Goal: Task Accomplishment & Management: Complete application form

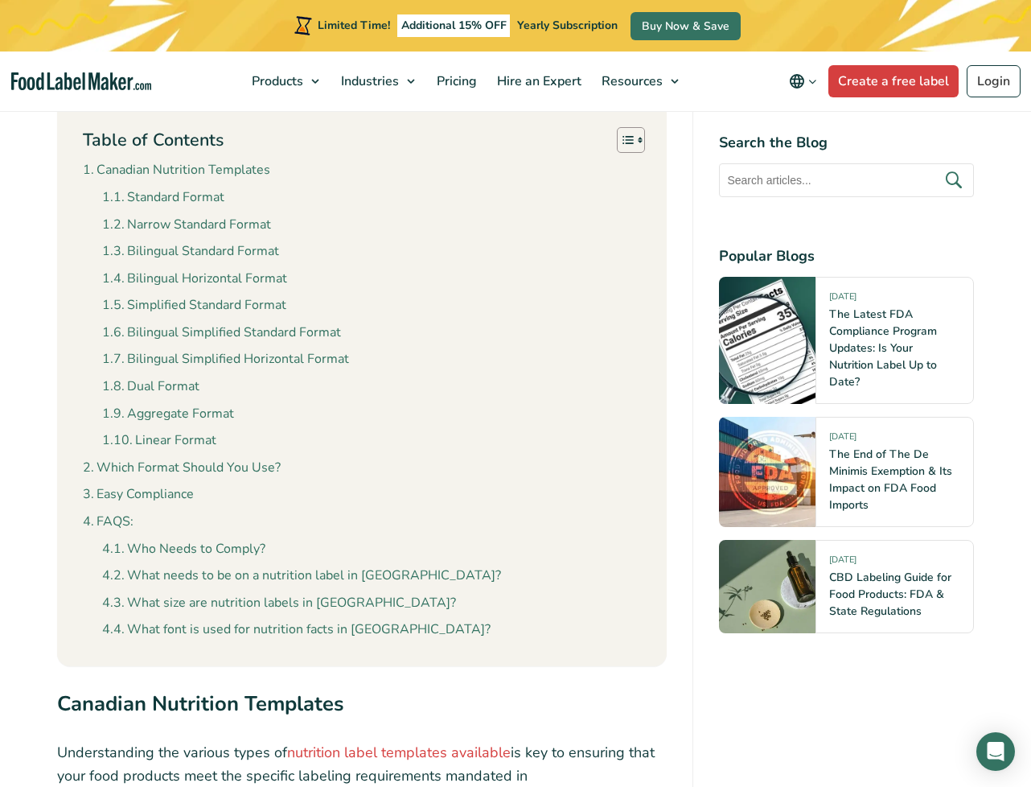
scroll to position [1462, 0]
click at [235, 162] on link "Canadian Nutrition Templates" at bounding box center [176, 171] width 187 height 21
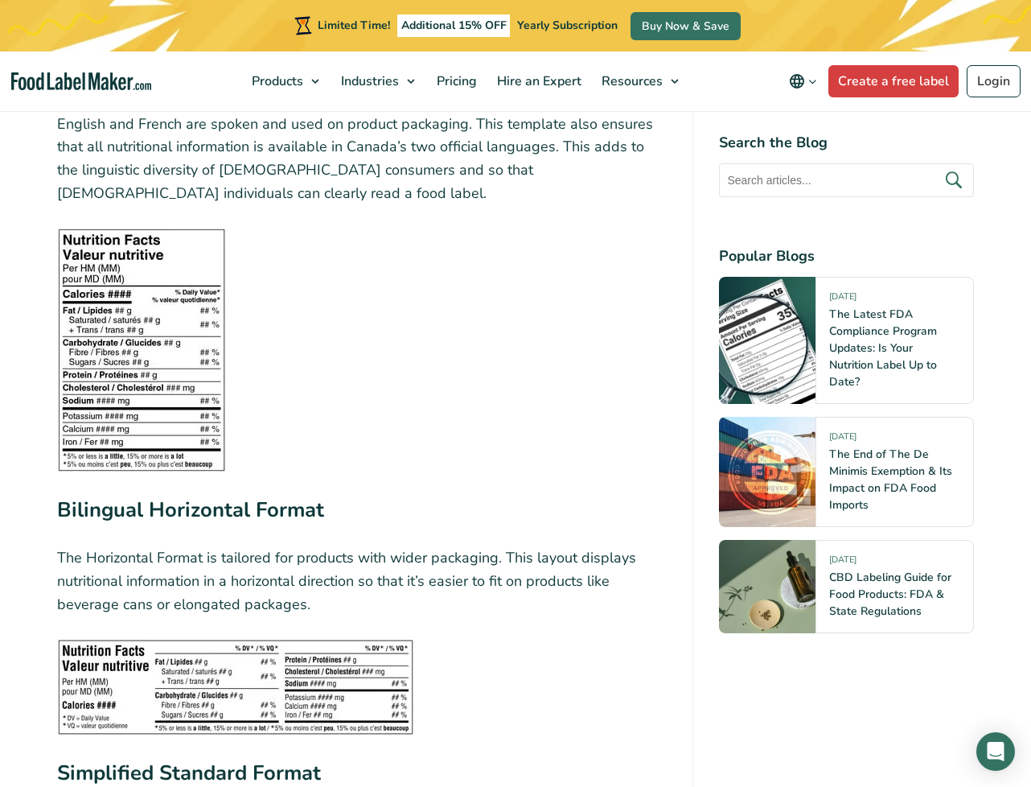
scroll to position [3055, 0]
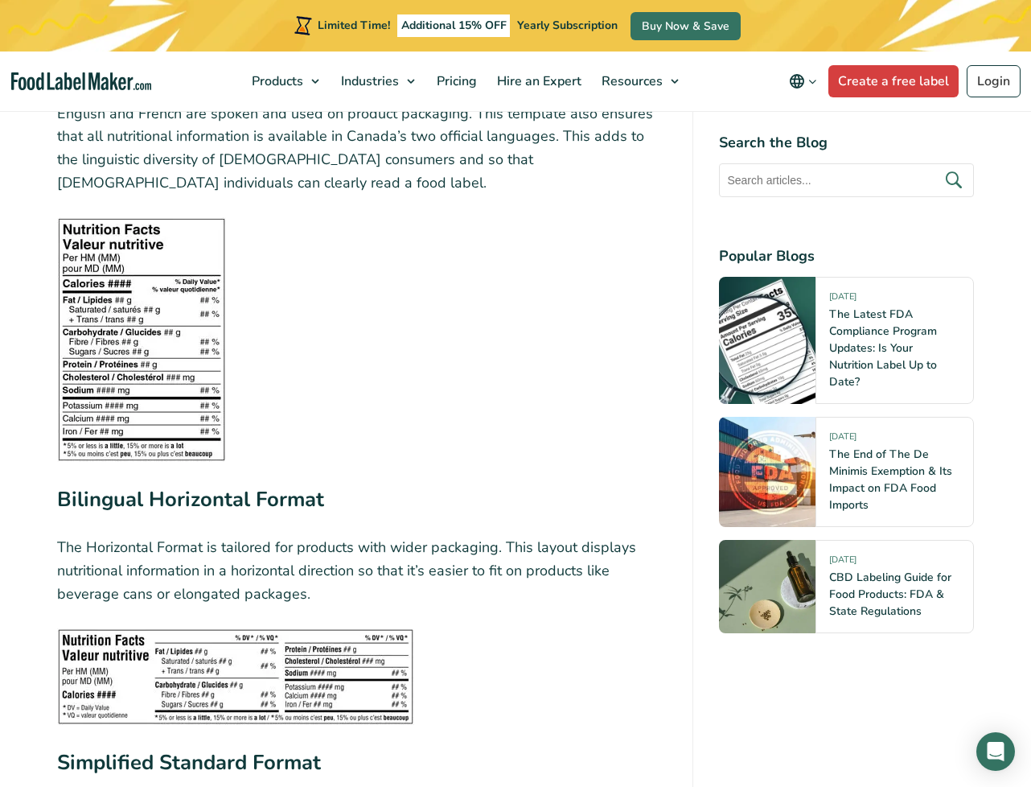
drag, startPoint x: 82, startPoint y: 230, endPoint x: 149, endPoint y: 302, distance: 97.9
click at [199, 336] on img at bounding box center [141, 339] width 169 height 245
drag, startPoint x: 64, startPoint y: 204, endPoint x: 214, endPoint y: 416, distance: 259.1
click at [171, 302] on img at bounding box center [141, 339] width 169 height 245
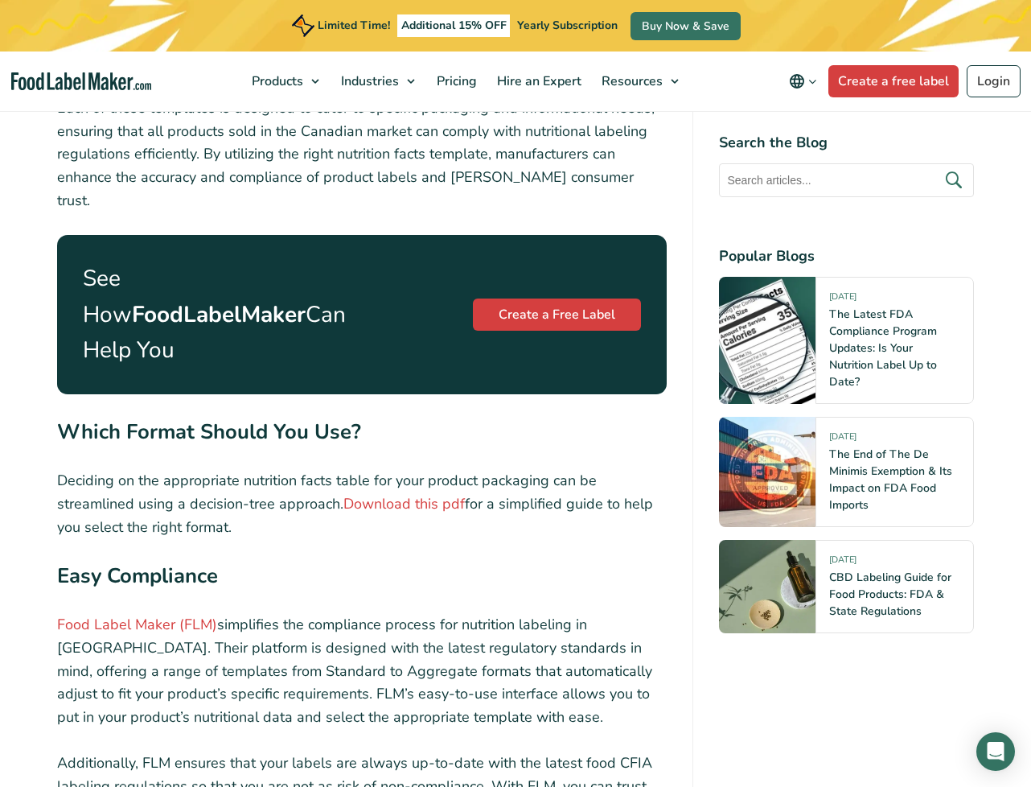
scroll to position [5644, 0]
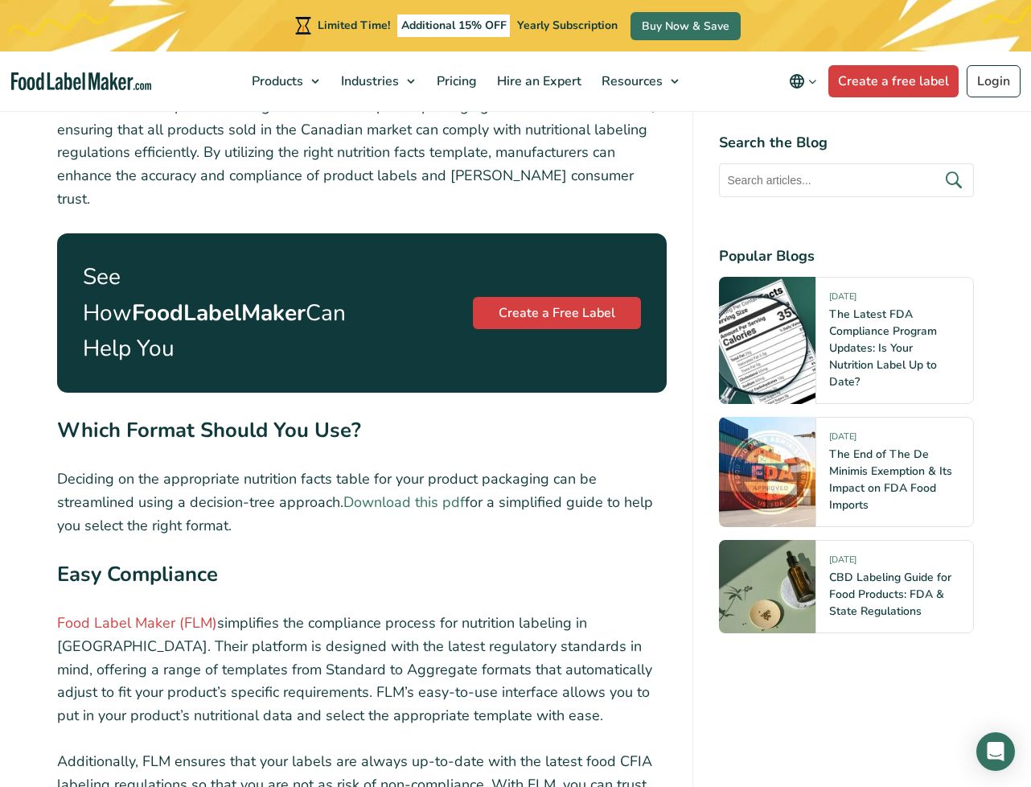
click at [428, 492] on link "Download this pdf" at bounding box center [403, 501] width 121 height 19
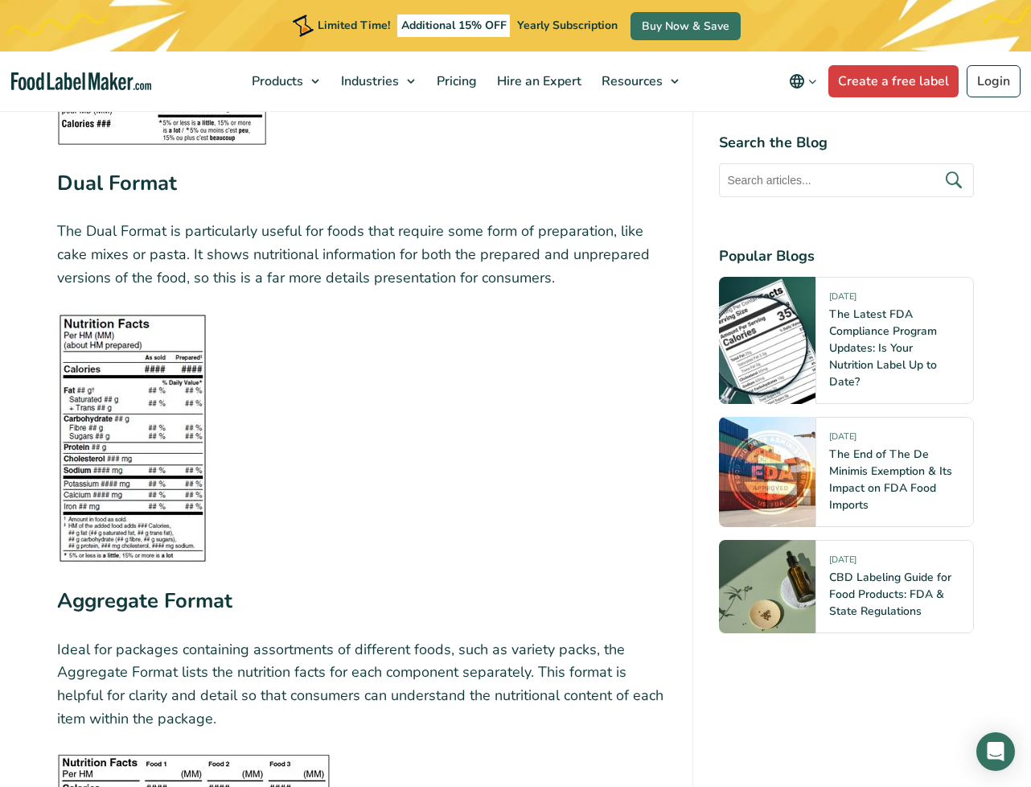
scroll to position [4528, 0]
click at [879, 88] on link "Create a free label" at bounding box center [894, 81] width 130 height 32
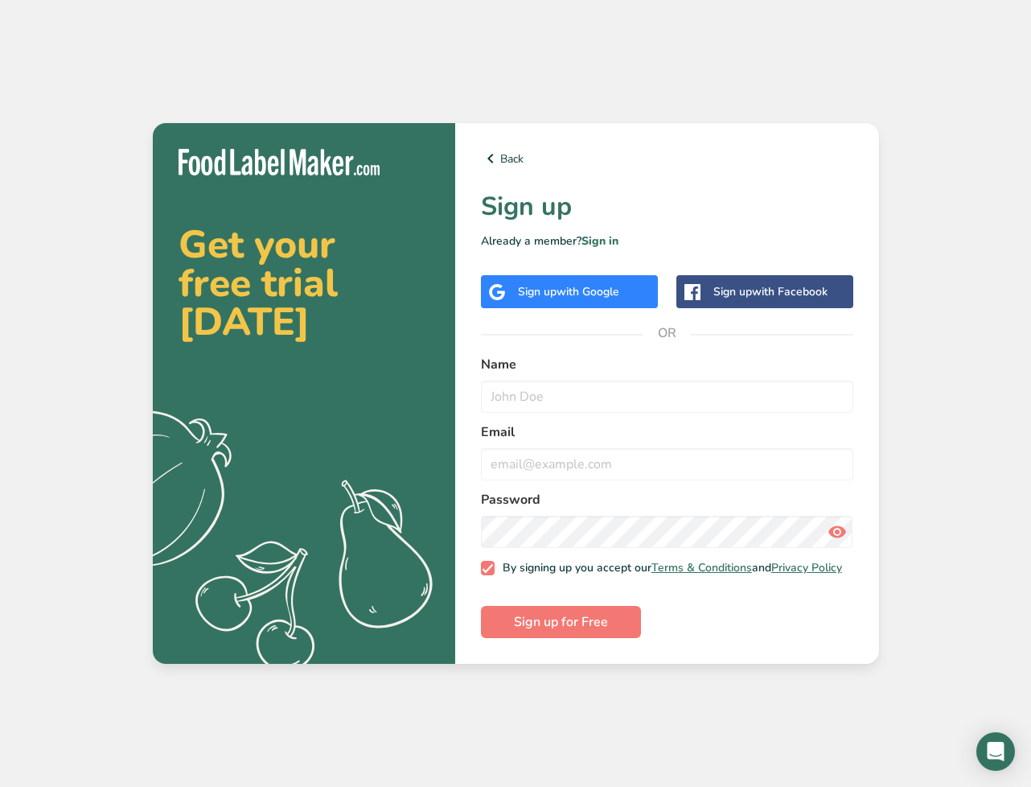
click at [578, 275] on div "Sign up with Google" at bounding box center [569, 291] width 177 height 33
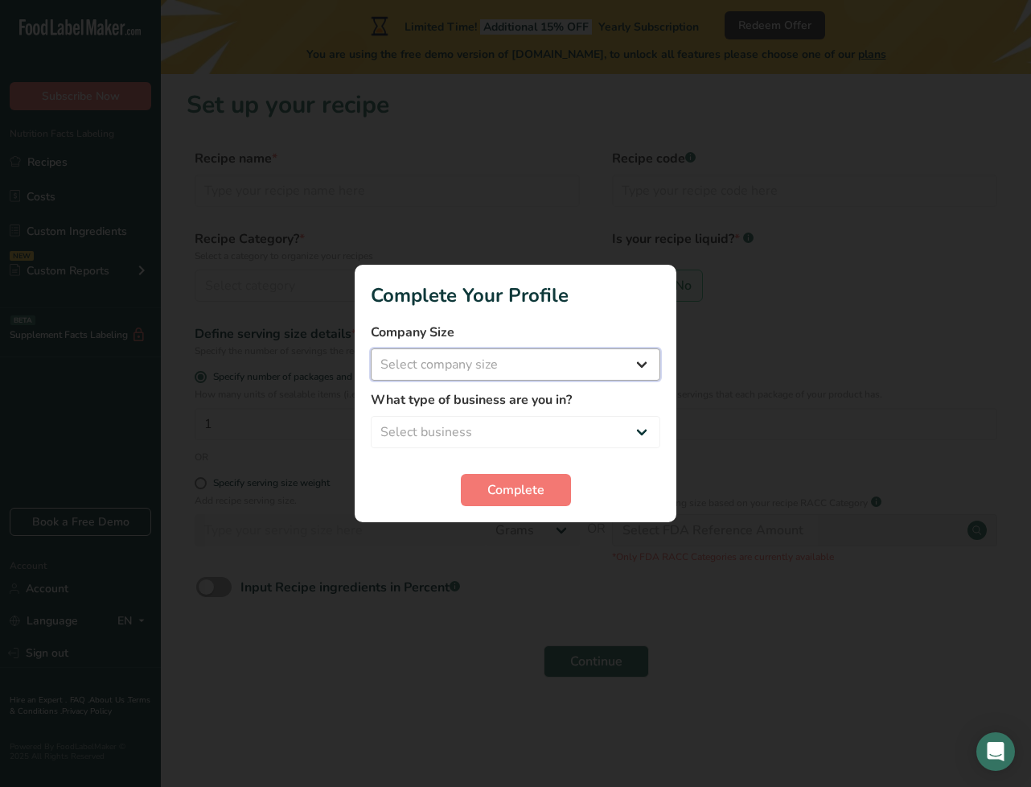
click at [477, 368] on select "Select company size Fewer than 10 Employees 10 to 50 Employees 51 to 500 Employ…" at bounding box center [516, 364] width 290 height 32
select select "1"
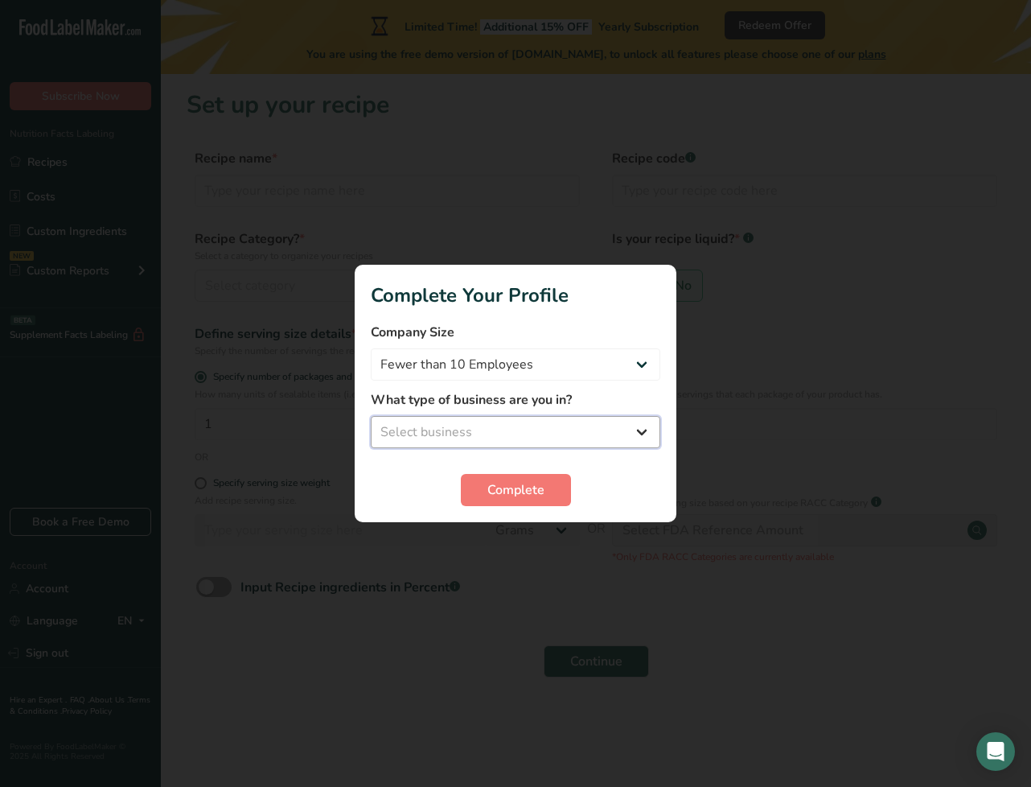
click at [515, 428] on select "Select business Packaged Food Manufacturer Restaurant & Cafe Bakery Meal Plans …" at bounding box center [516, 432] width 290 height 32
select select "1"
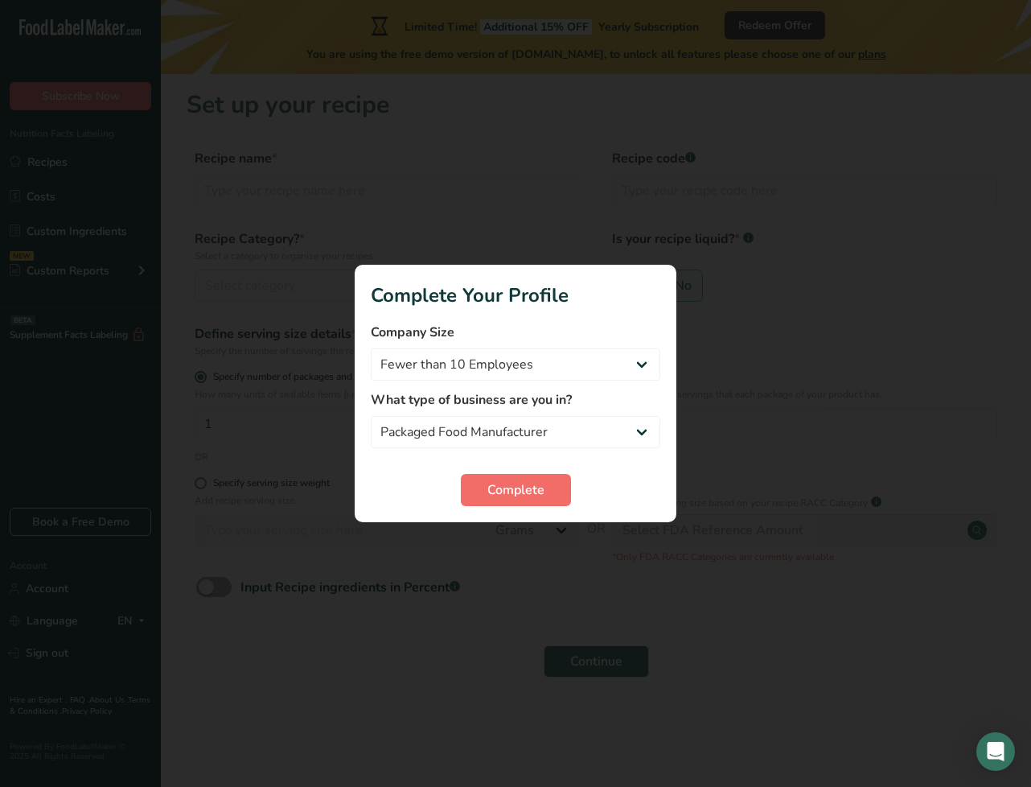
click at [487, 489] on span "Complete" at bounding box center [515, 489] width 57 height 19
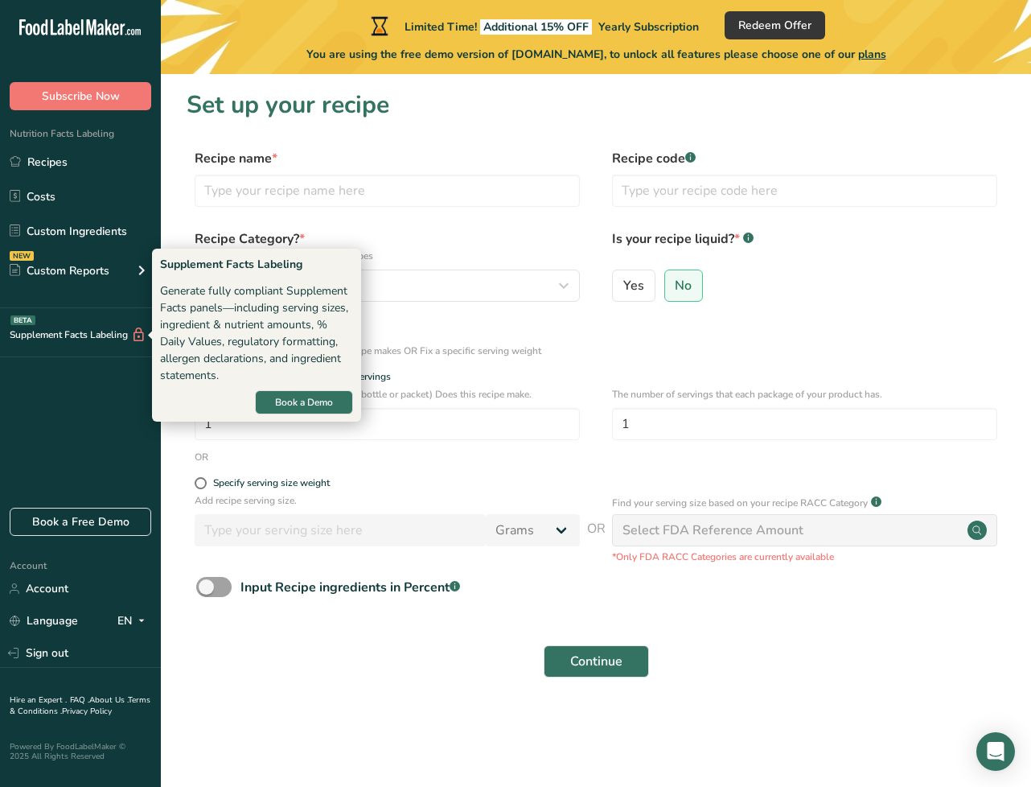
click at [68, 331] on div "Supplement Facts Labeling BETA" at bounding box center [73, 335] width 146 height 17
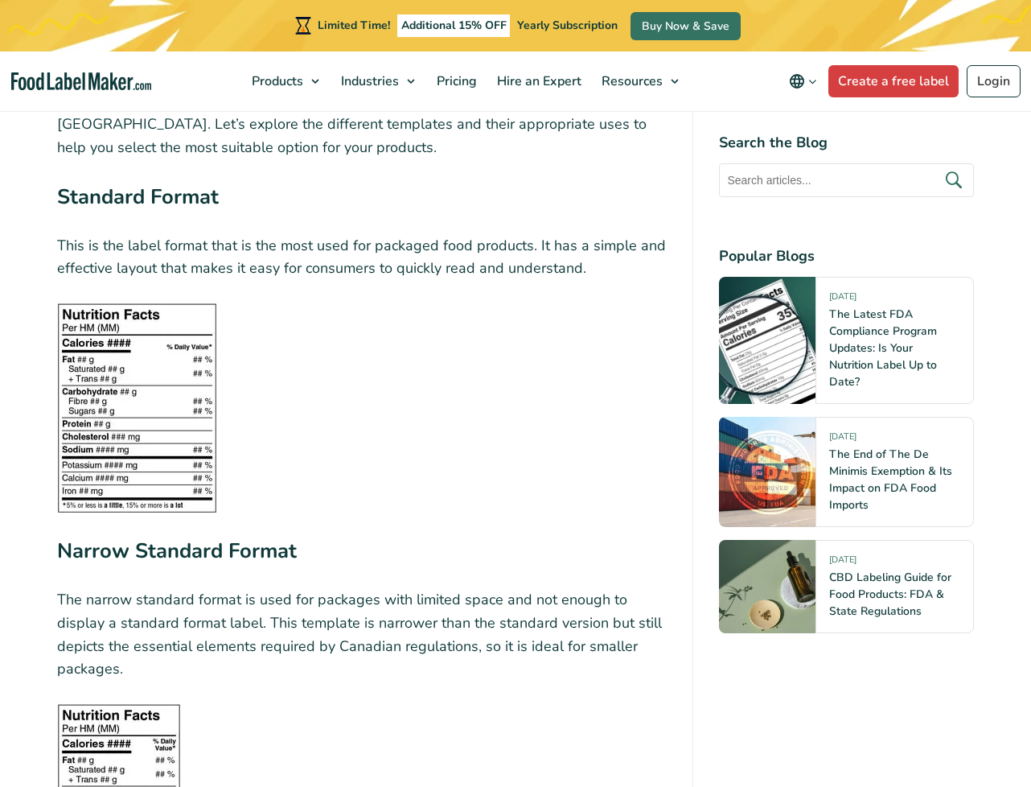
scroll to position [2137, 0]
